Goal: Information Seeking & Learning: Learn about a topic

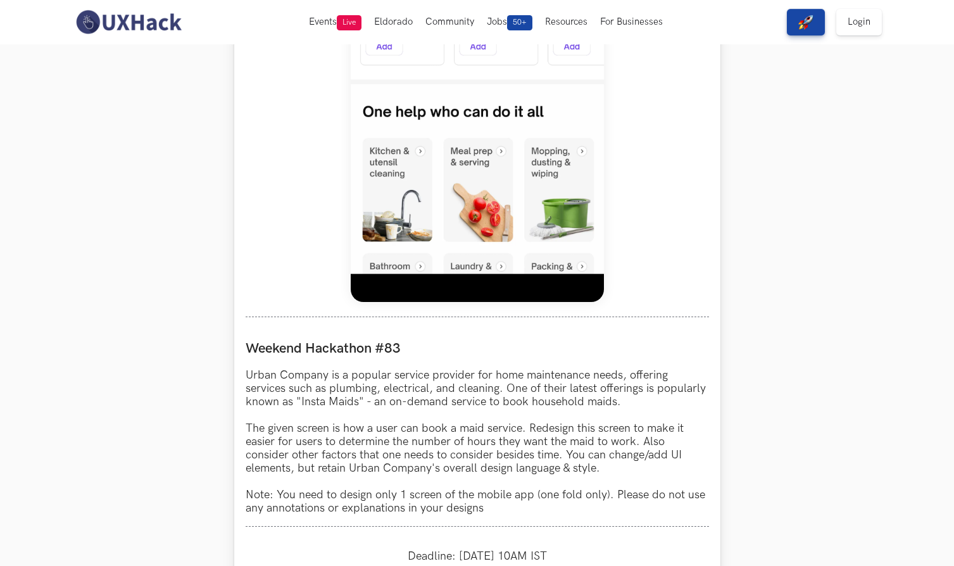
scroll to position [799, 0]
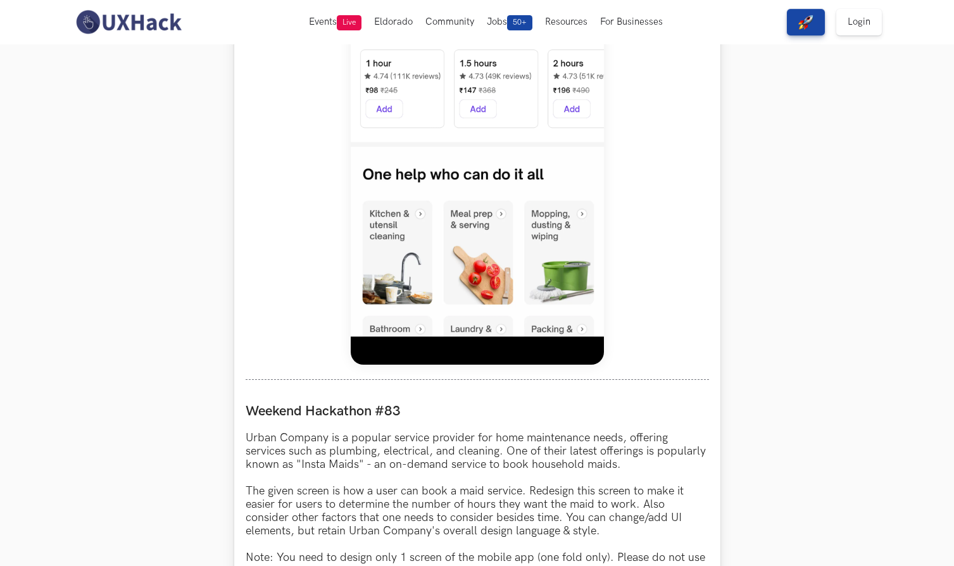
click at [487, 206] on img at bounding box center [477, 83] width 253 height 563
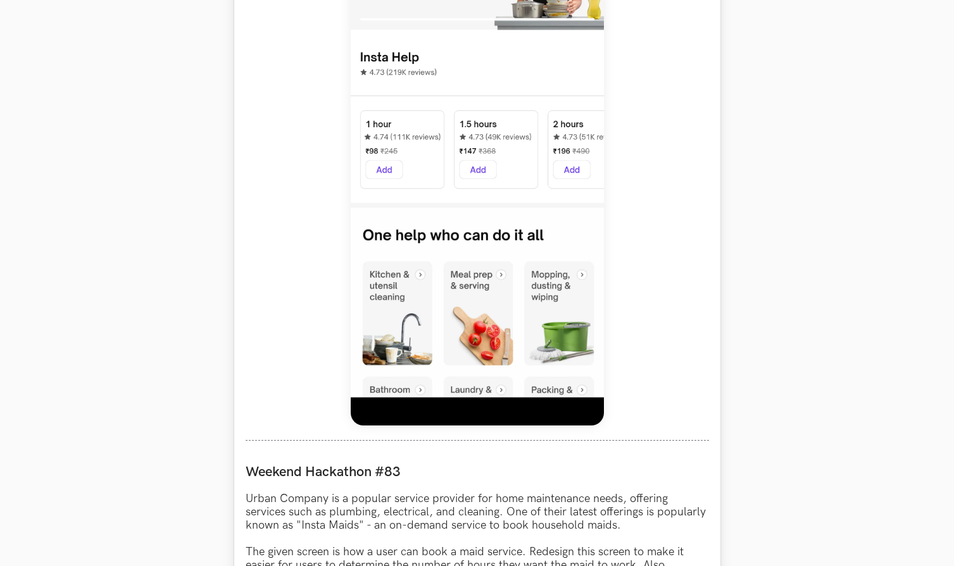
scroll to position [737, 0]
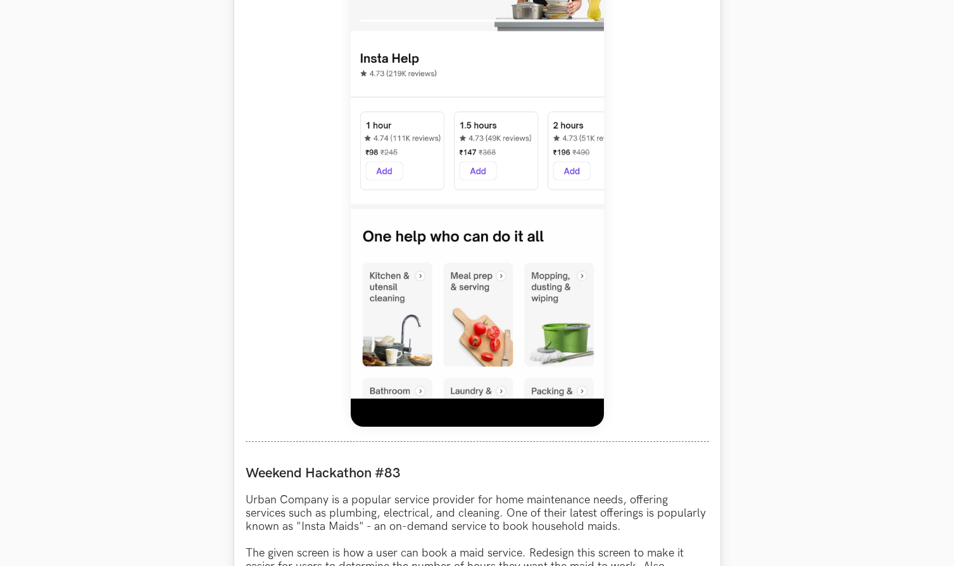
click at [446, 128] on img at bounding box center [477, 145] width 253 height 563
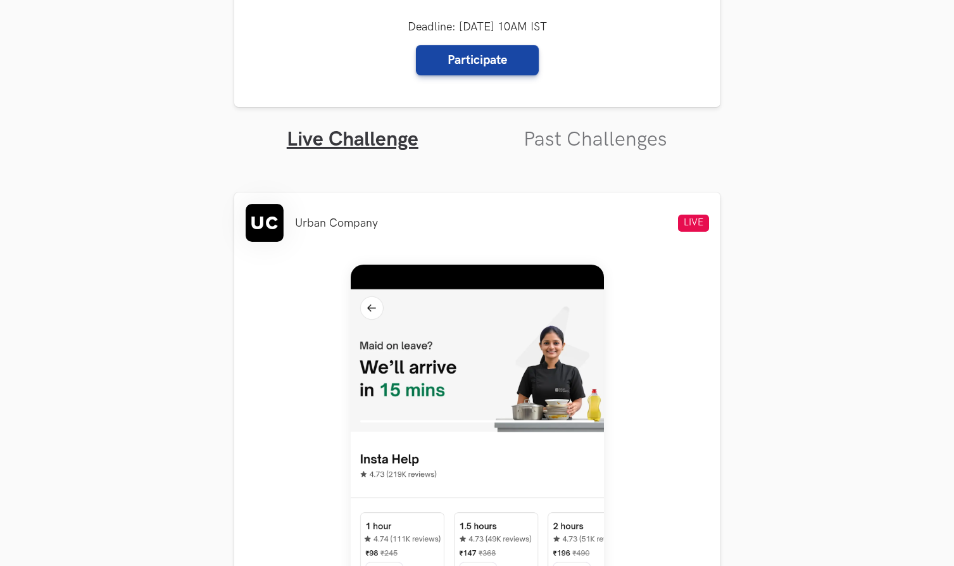
scroll to position [268, 0]
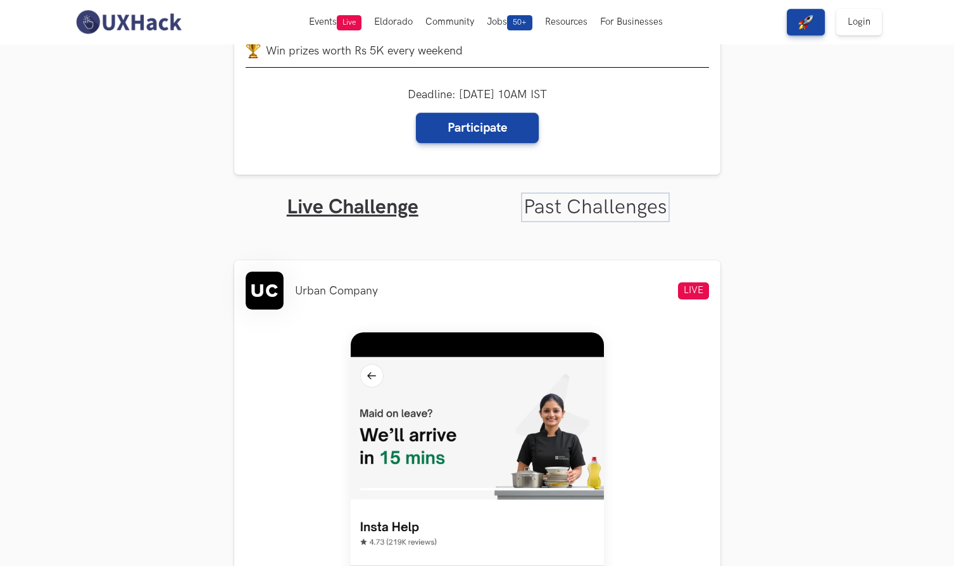
click at [604, 220] on link "Past Challenges" at bounding box center [596, 207] width 144 height 25
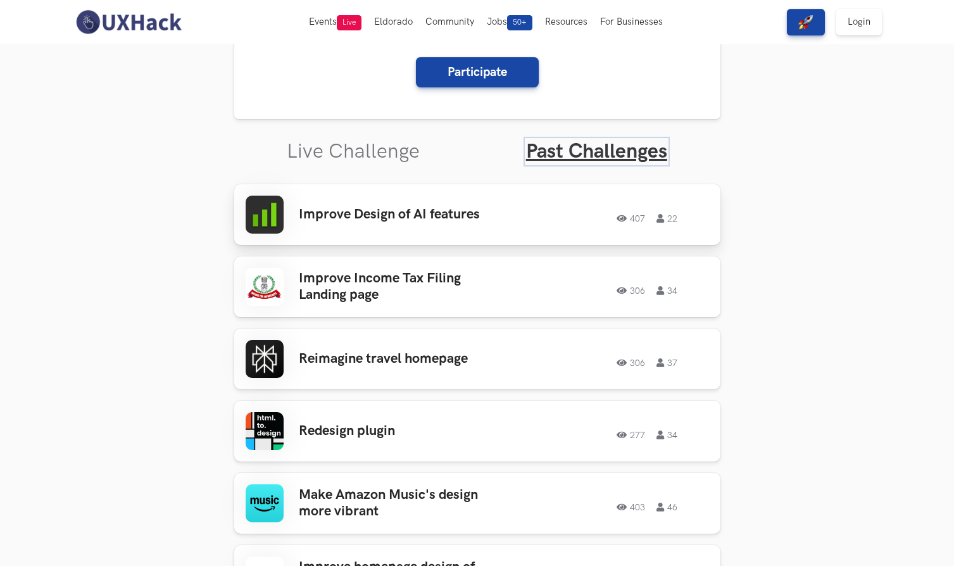
scroll to position [353, 0]
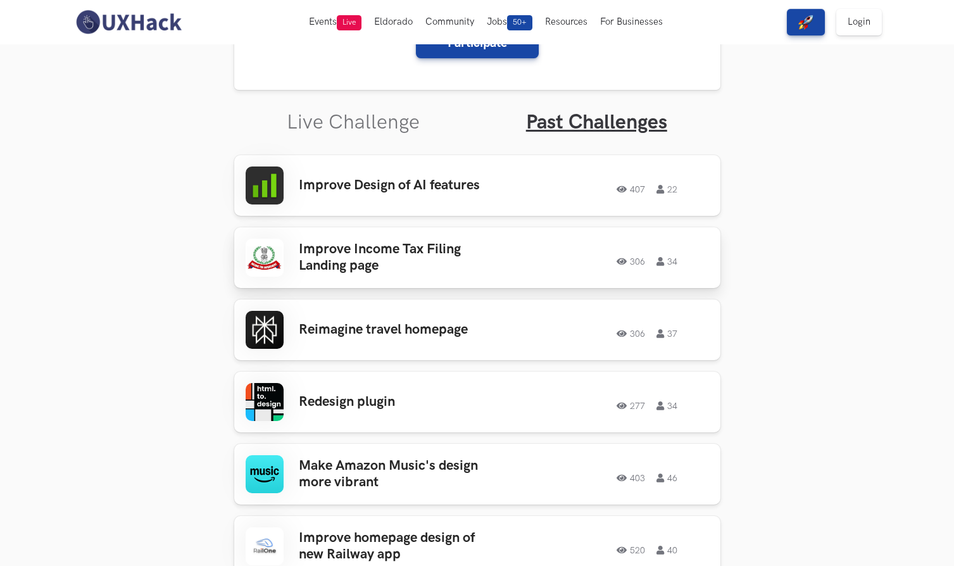
click at [371, 246] on h3 "Improve Income Tax Filing Landing page" at bounding box center [398, 258] width 198 height 34
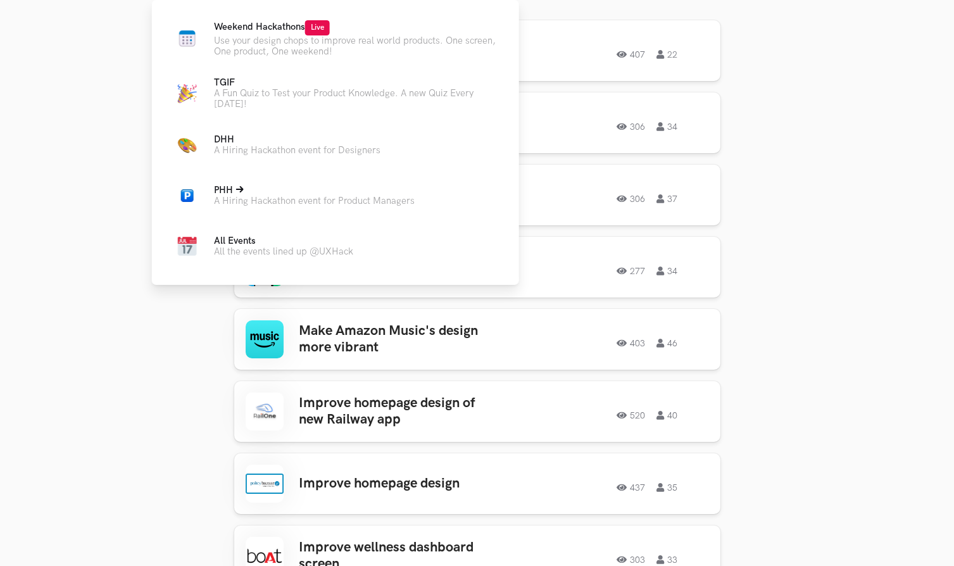
scroll to position [603, 0]
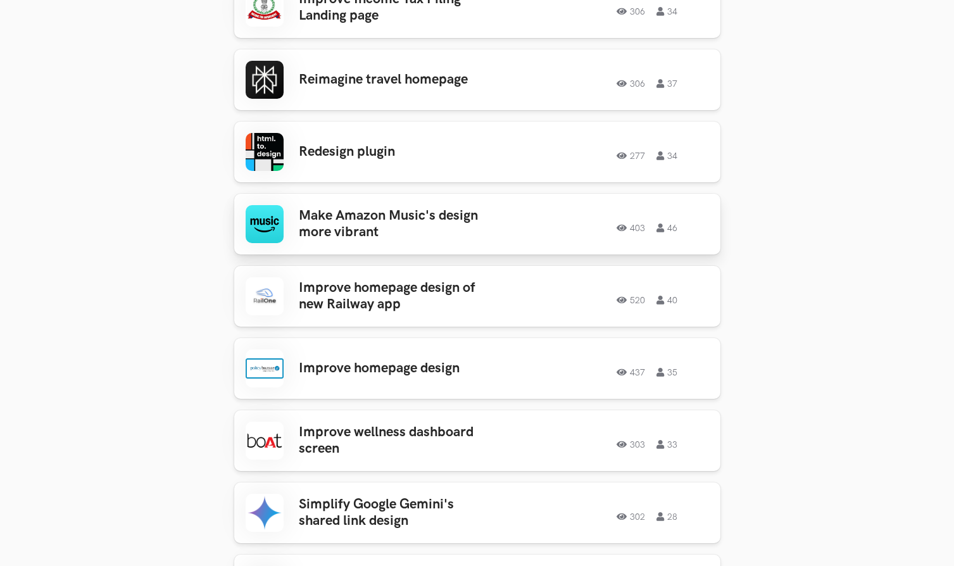
click at [512, 225] on div "403 46" at bounding box center [611, 224] width 198 height 16
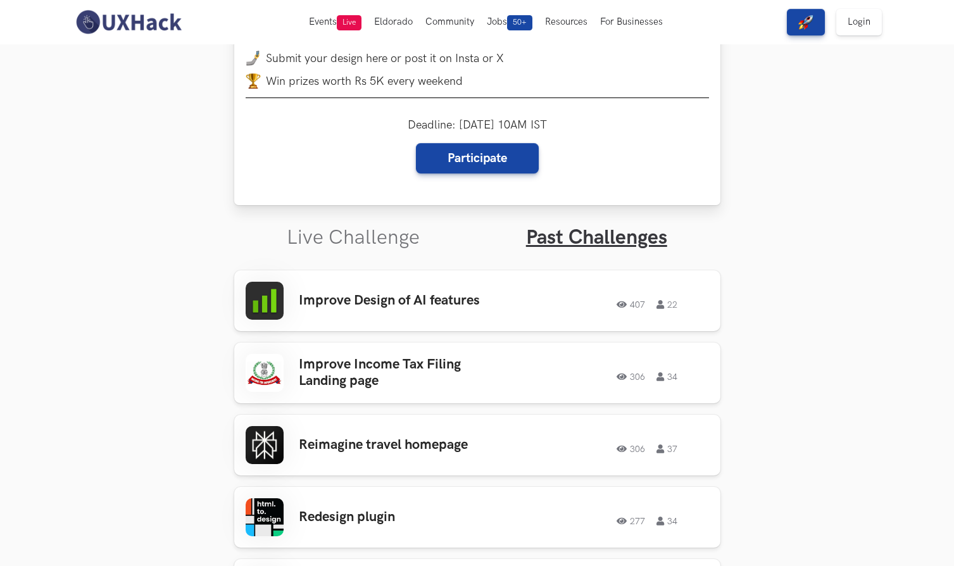
scroll to position [0, 0]
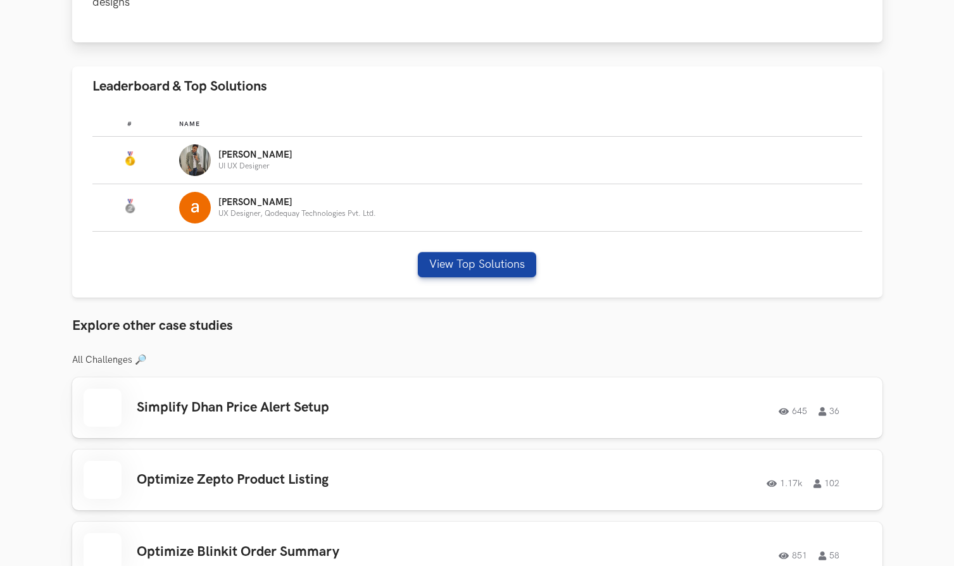
scroll to position [686, 0]
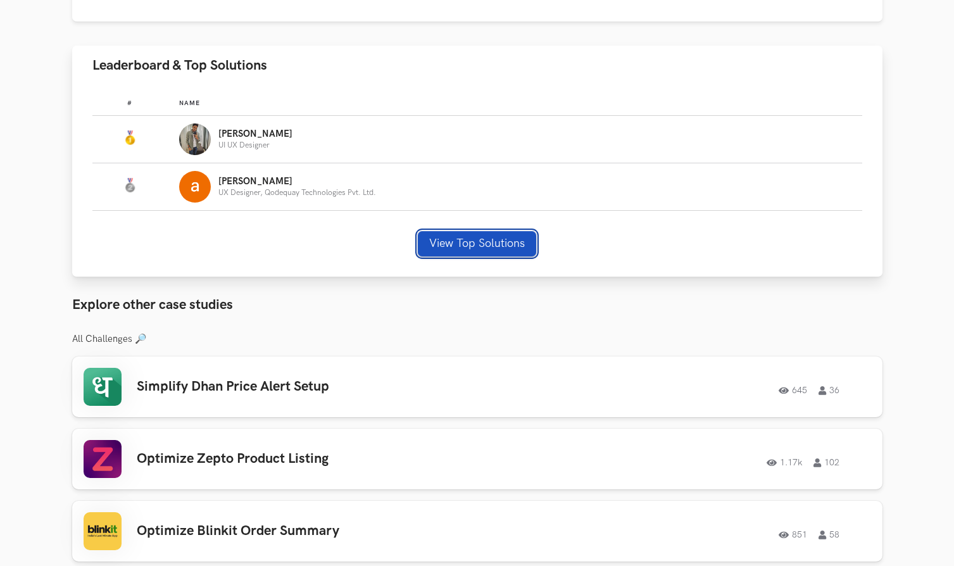
click at [481, 244] on button "View Top Solutions" at bounding box center [477, 243] width 118 height 25
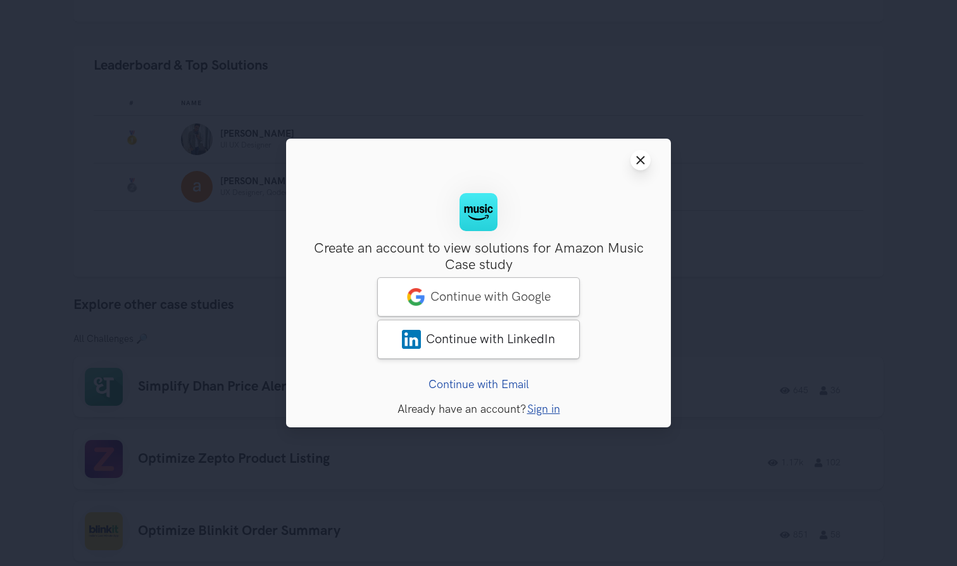
click at [641, 165] on icon "Close modal window" at bounding box center [641, 160] width 10 height 10
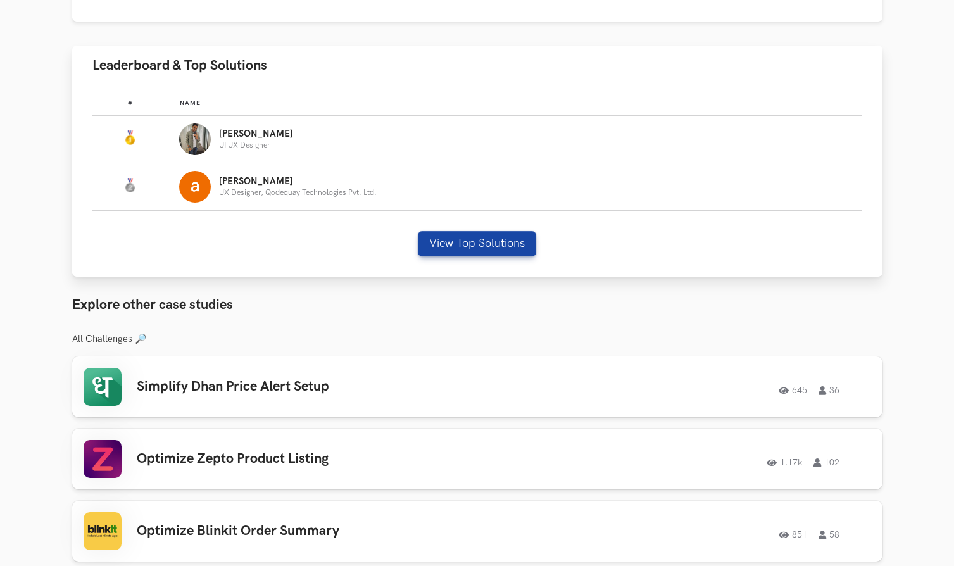
click at [208, 140] on img "Leaderboard" at bounding box center [195, 139] width 32 height 32
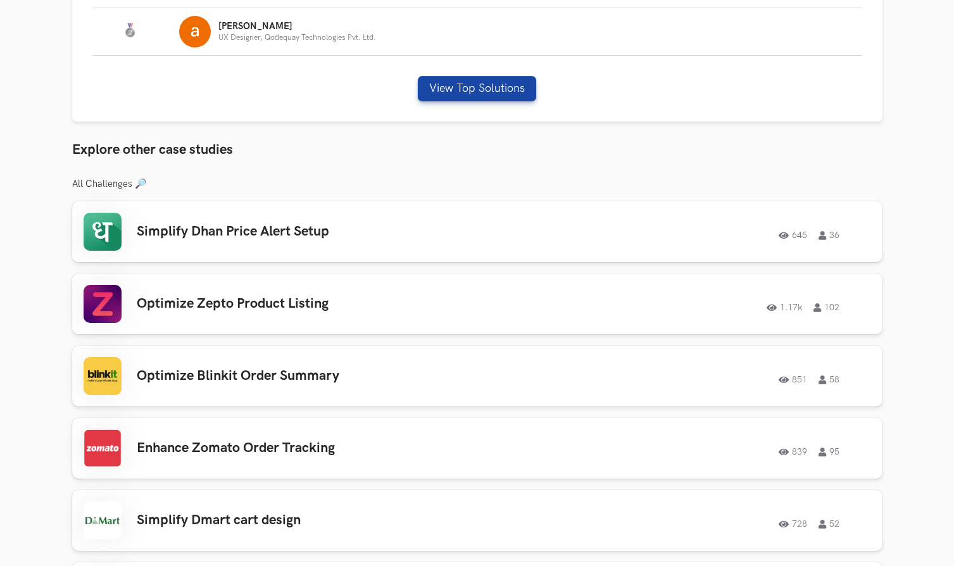
scroll to position [934, 0]
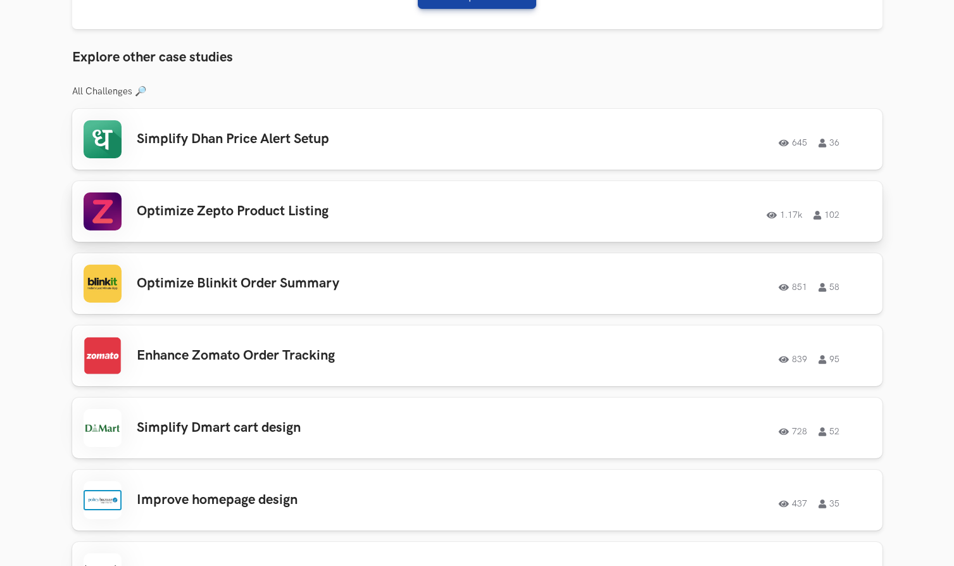
click at [771, 215] on icon at bounding box center [773, 215] width 13 height 9
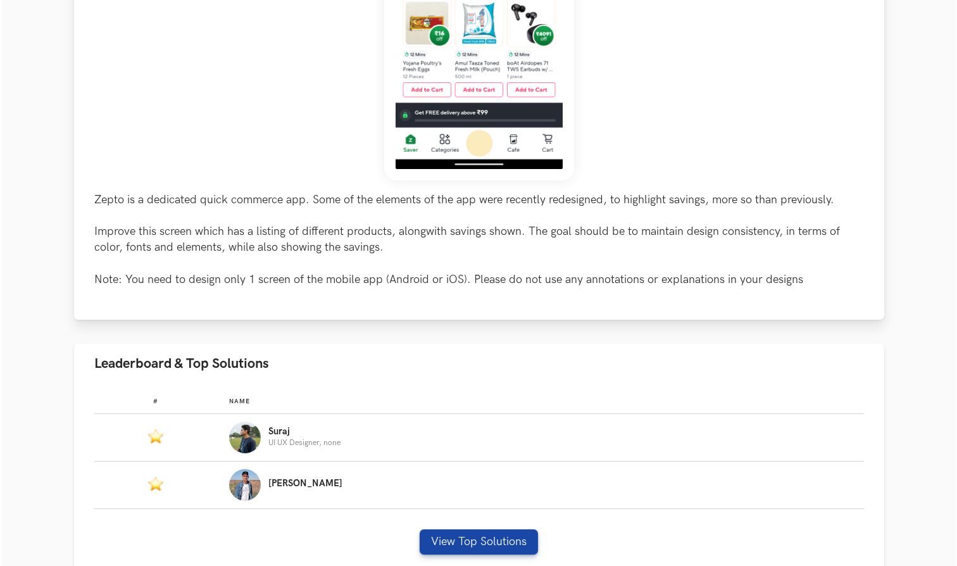
scroll to position [427, 0]
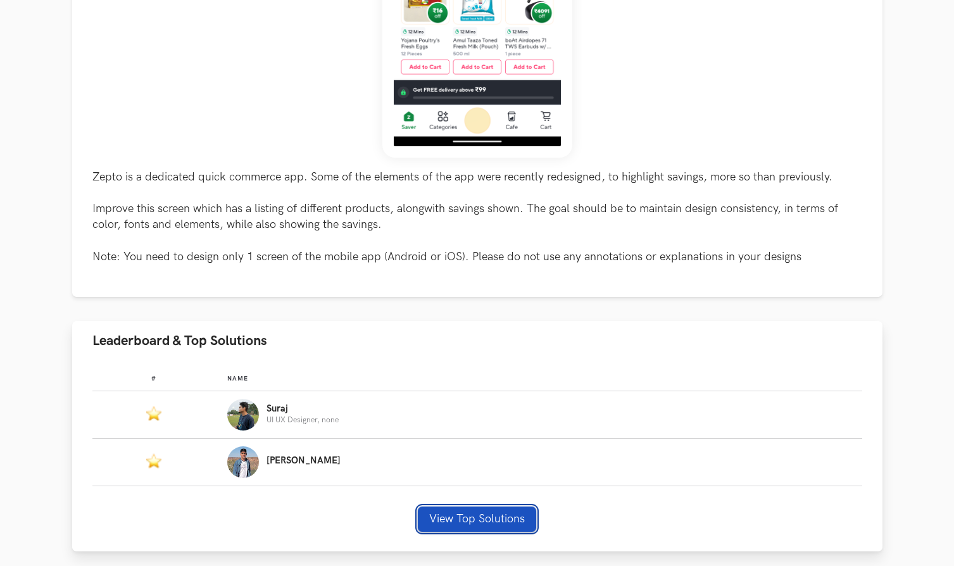
click at [466, 512] on button "View Top Solutions" at bounding box center [477, 519] width 118 height 25
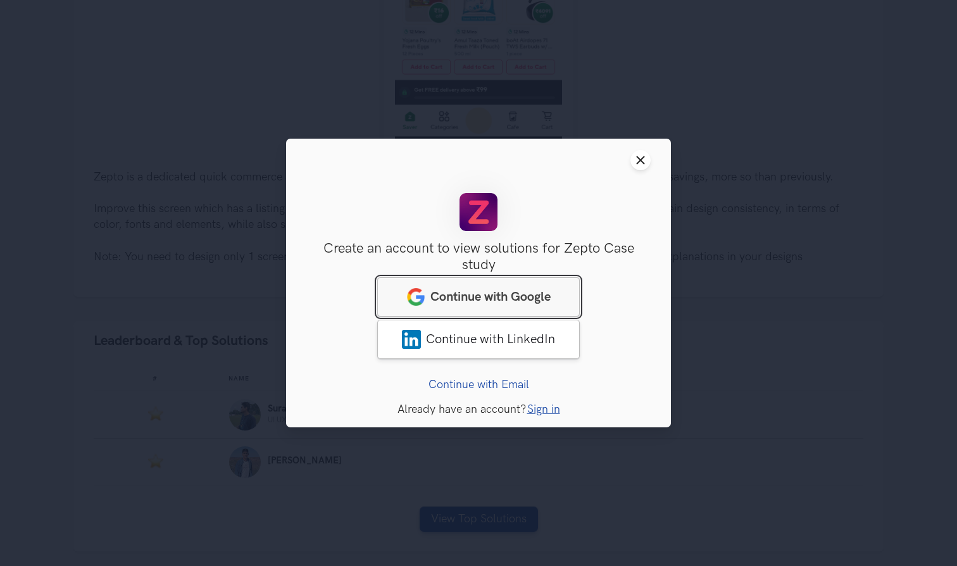
click at [474, 286] on link "Continue with Google" at bounding box center [478, 296] width 203 height 39
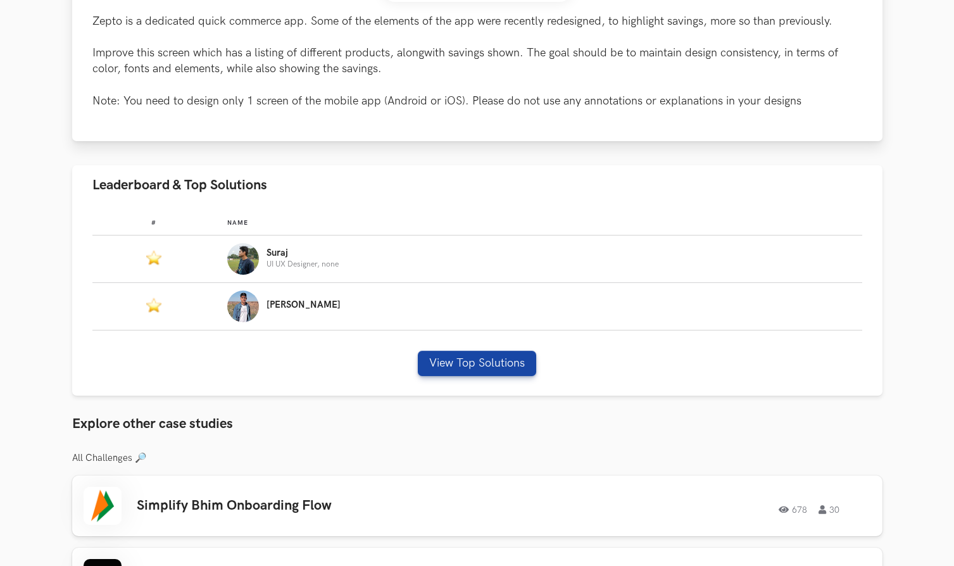
scroll to position [586, 0]
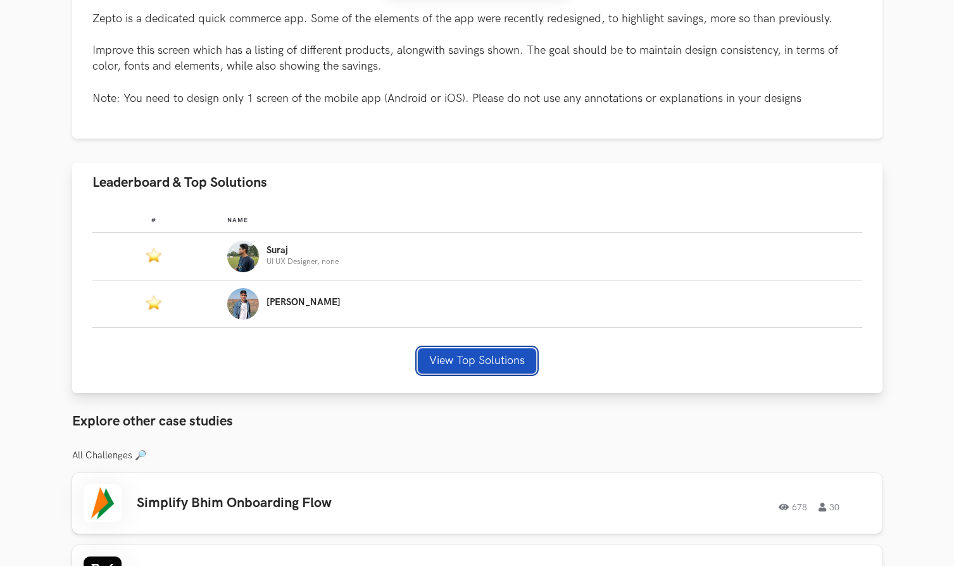
click at [462, 351] on button "View Top Solutions" at bounding box center [477, 360] width 118 height 25
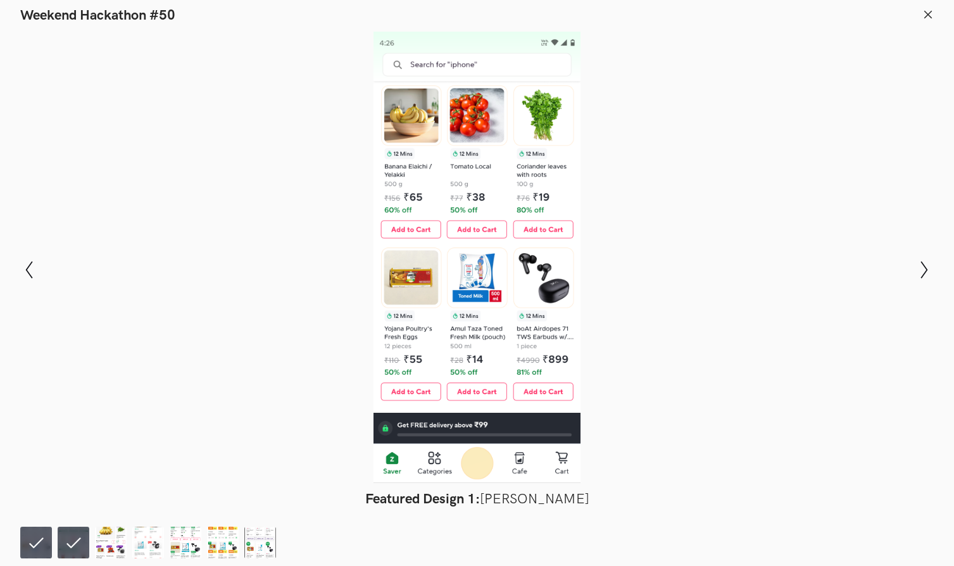
scroll to position [790, 0]
click at [117, 532] on img at bounding box center [111, 543] width 32 height 32
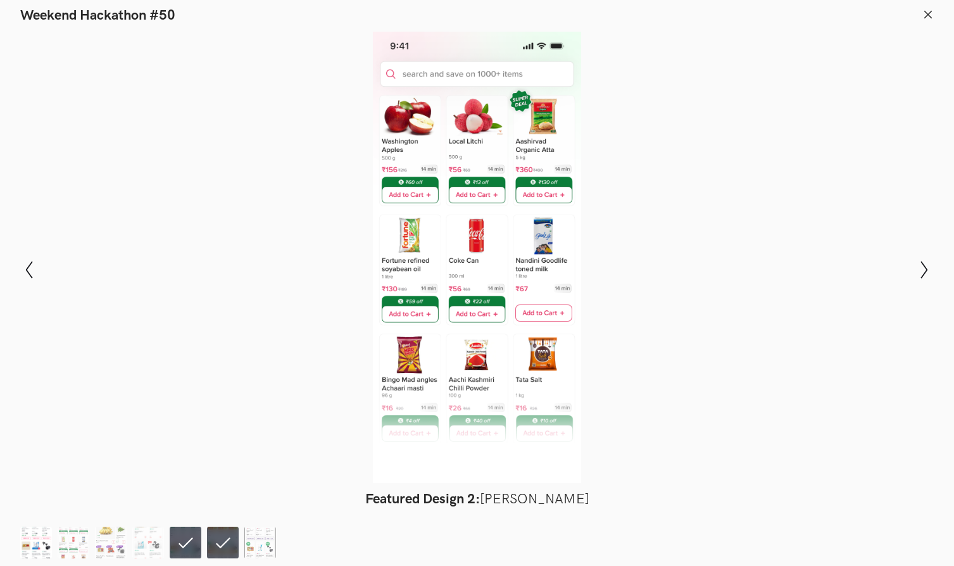
click at [22, 542] on img at bounding box center [36, 543] width 32 height 32
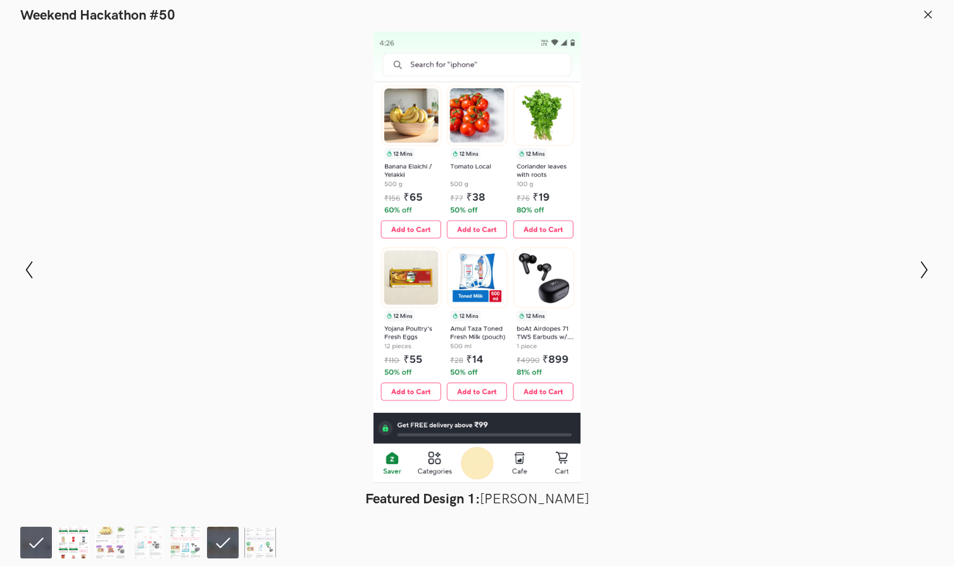
click at [61, 539] on img at bounding box center [74, 543] width 32 height 32
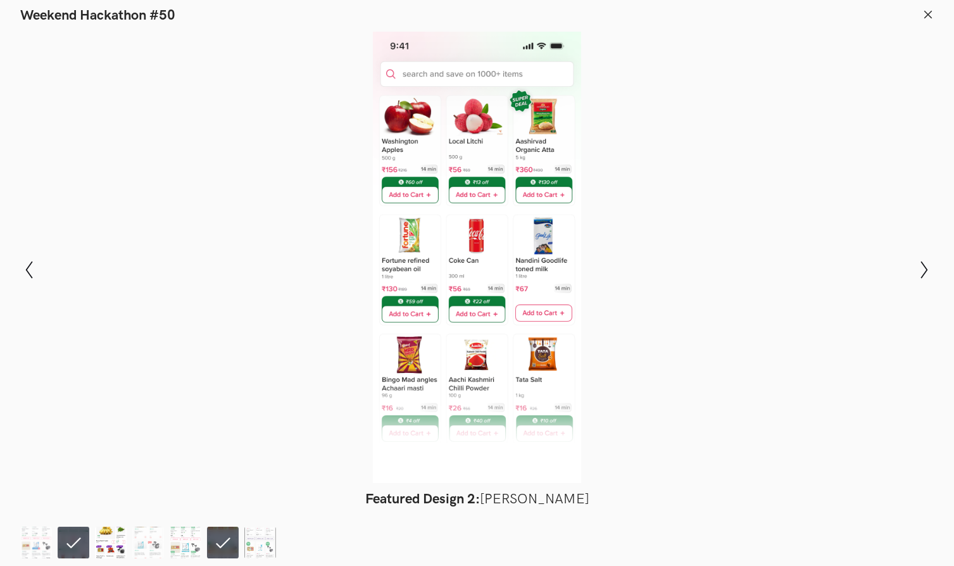
click at [114, 543] on img at bounding box center [111, 543] width 32 height 32
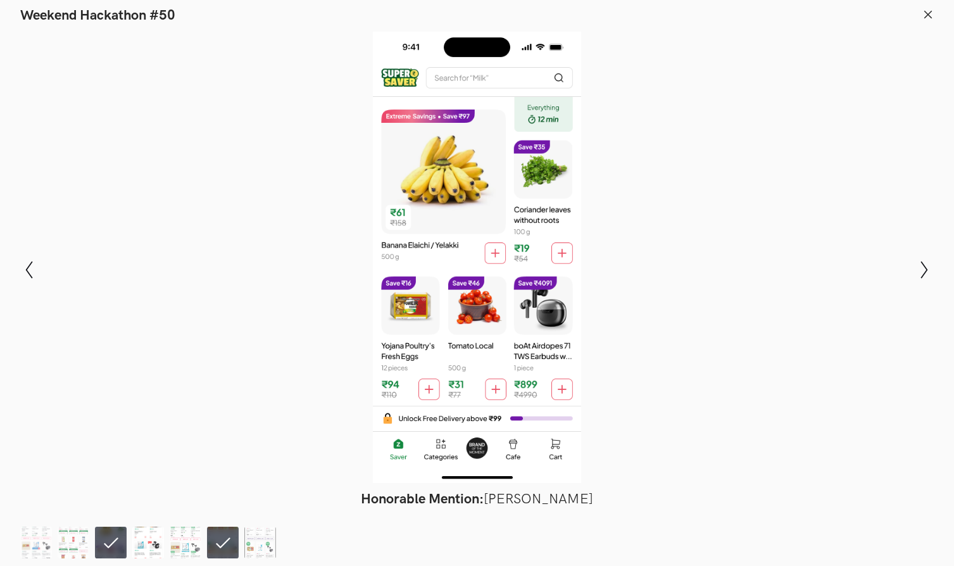
click at [148, 543] on img at bounding box center [148, 543] width 32 height 32
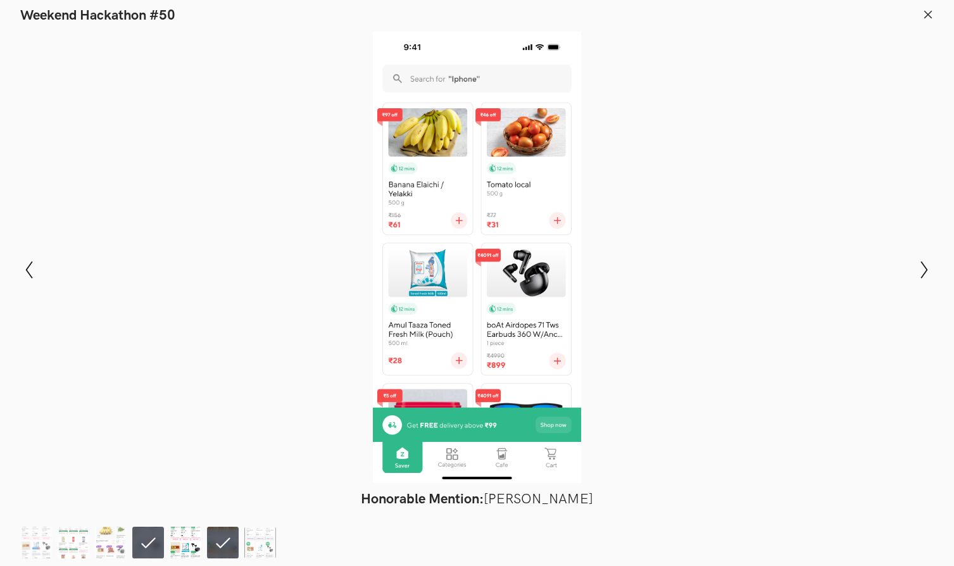
click at [186, 543] on img at bounding box center [186, 543] width 32 height 32
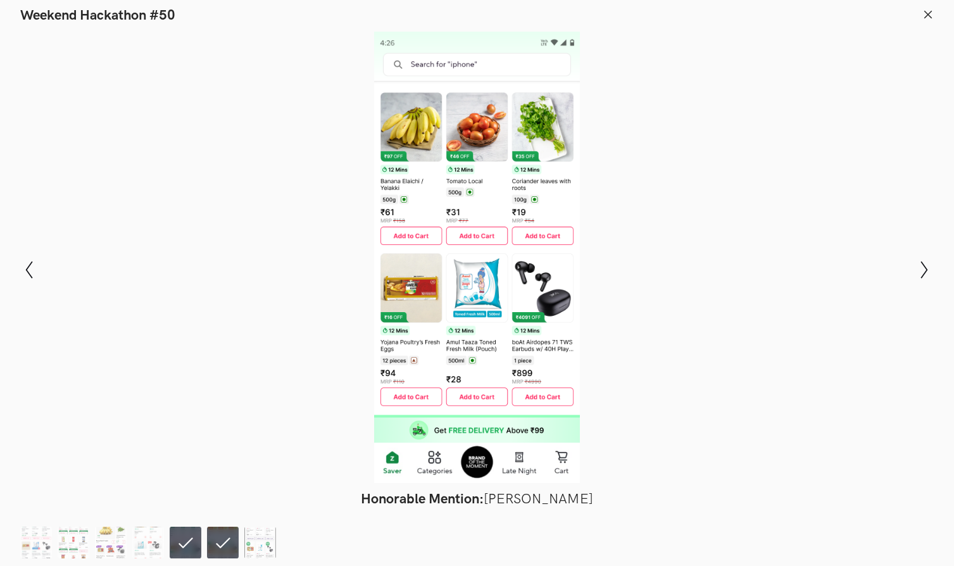
click at [241, 539] on ol at bounding box center [150, 543] width 261 height 32
